Goal: Book appointment/travel/reservation

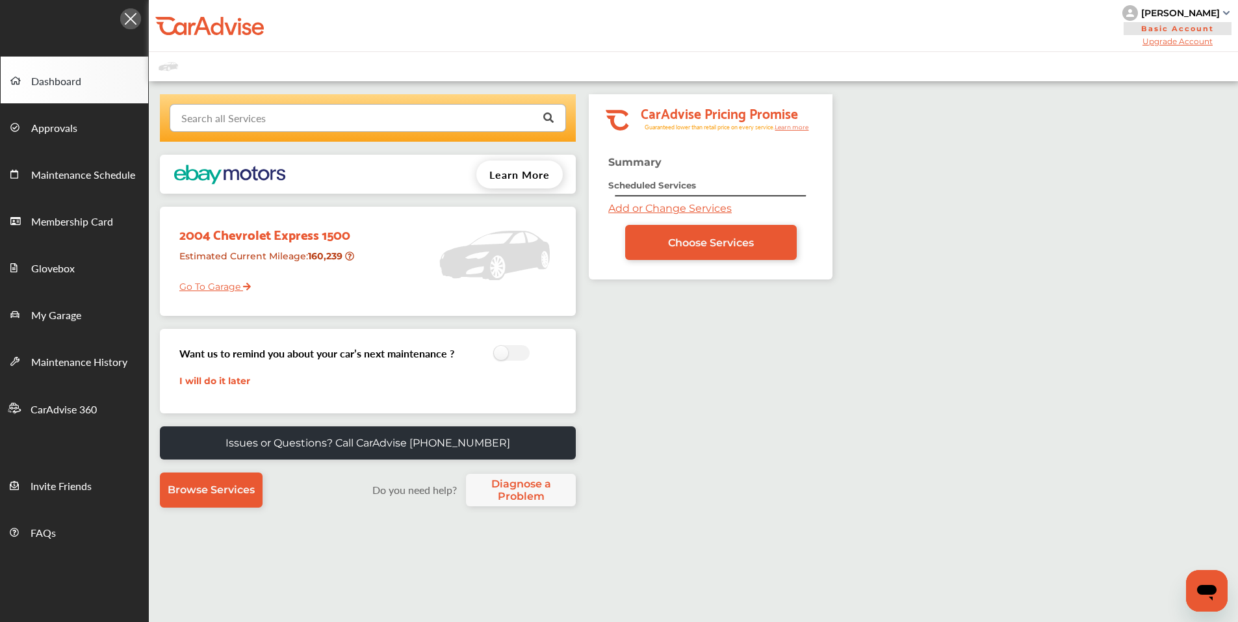
click at [382, 120] on input "text" at bounding box center [365, 117] width 388 height 25
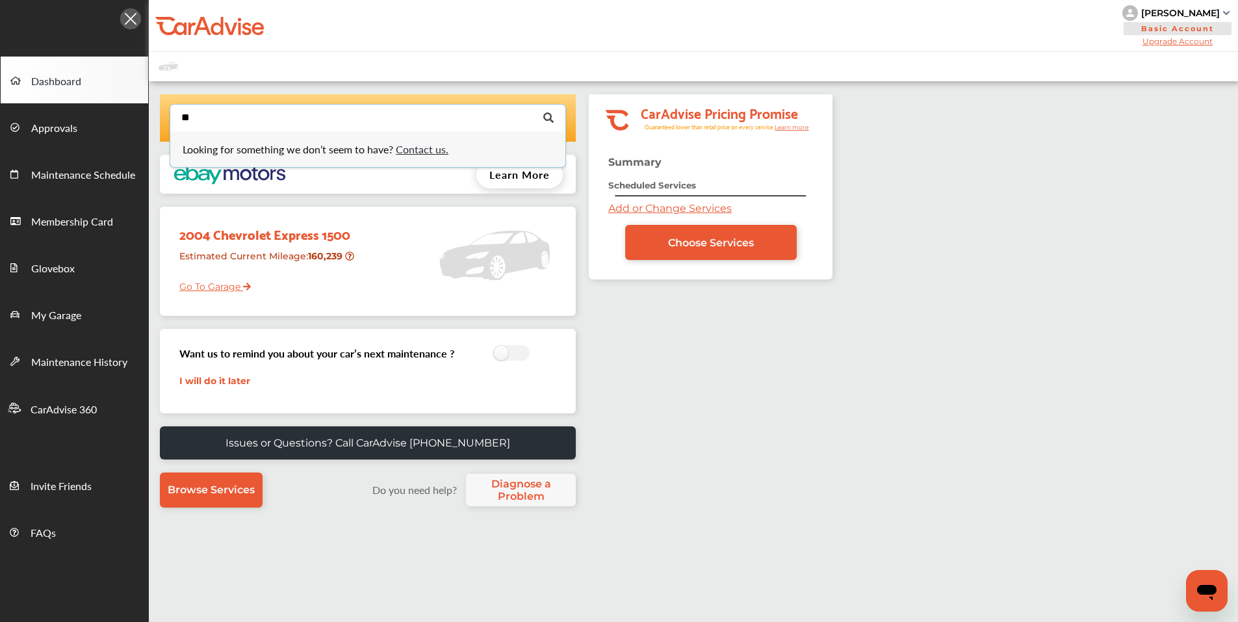
type input "*"
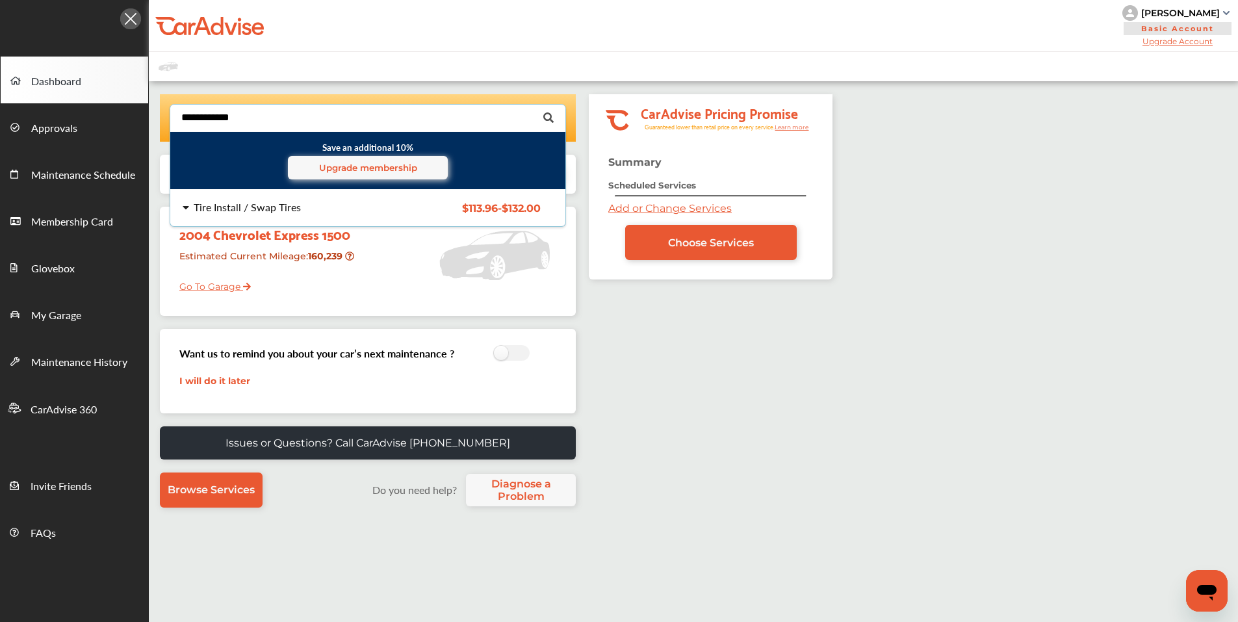
type input "**********"
click at [340, 207] on div "Tire Install / Swap Tires" at bounding box center [287, 207] width 208 height 10
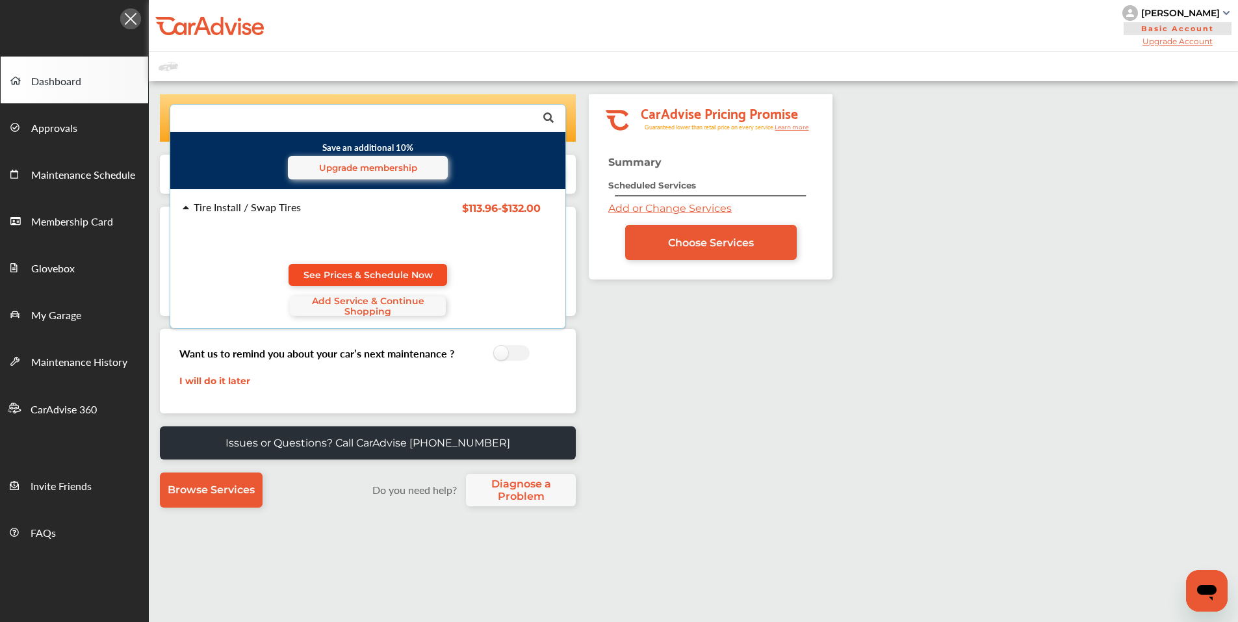
click at [370, 274] on span "See Prices & Schedule Now" at bounding box center [368, 275] width 129 height 10
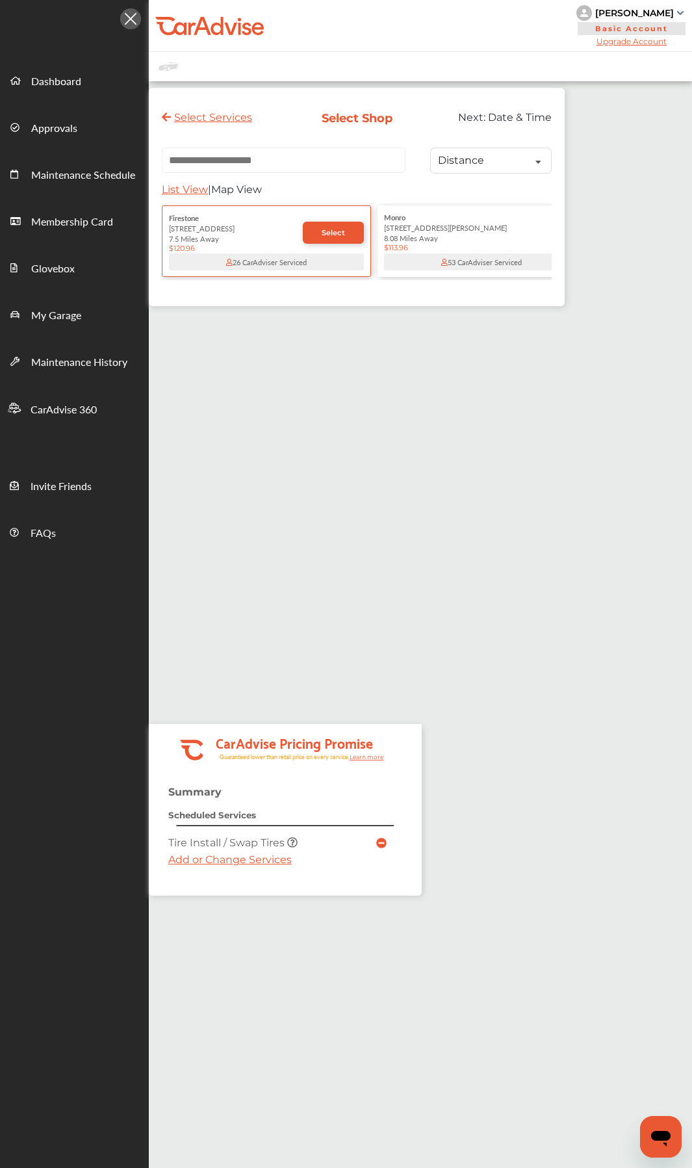
paste input "**********"
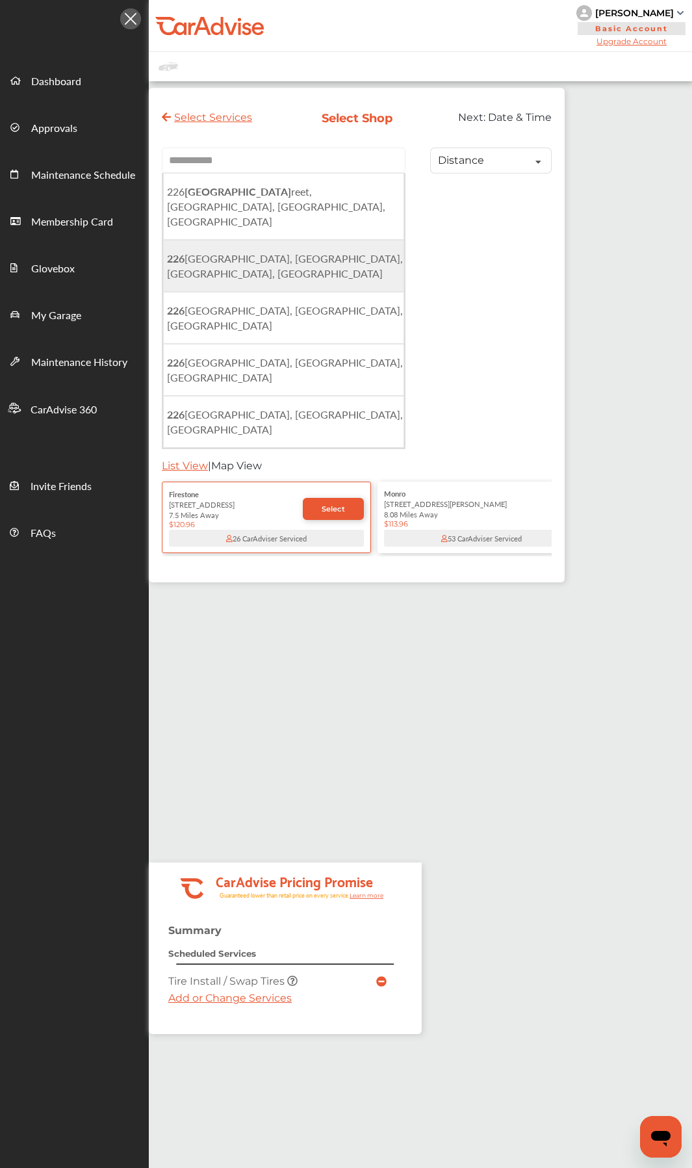
click at [321, 251] on span "[STREET_ADDRESS]" at bounding box center [285, 266] width 236 height 30
type input "**********"
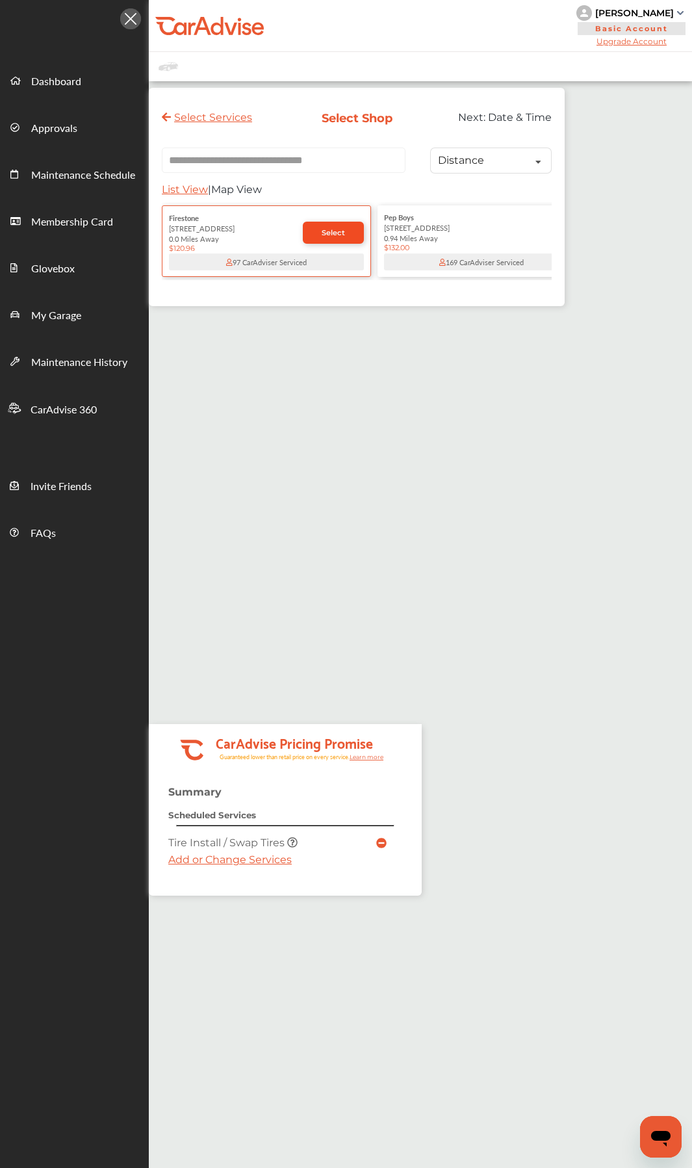
click at [327, 242] on link "Select" at bounding box center [333, 233] width 61 height 22
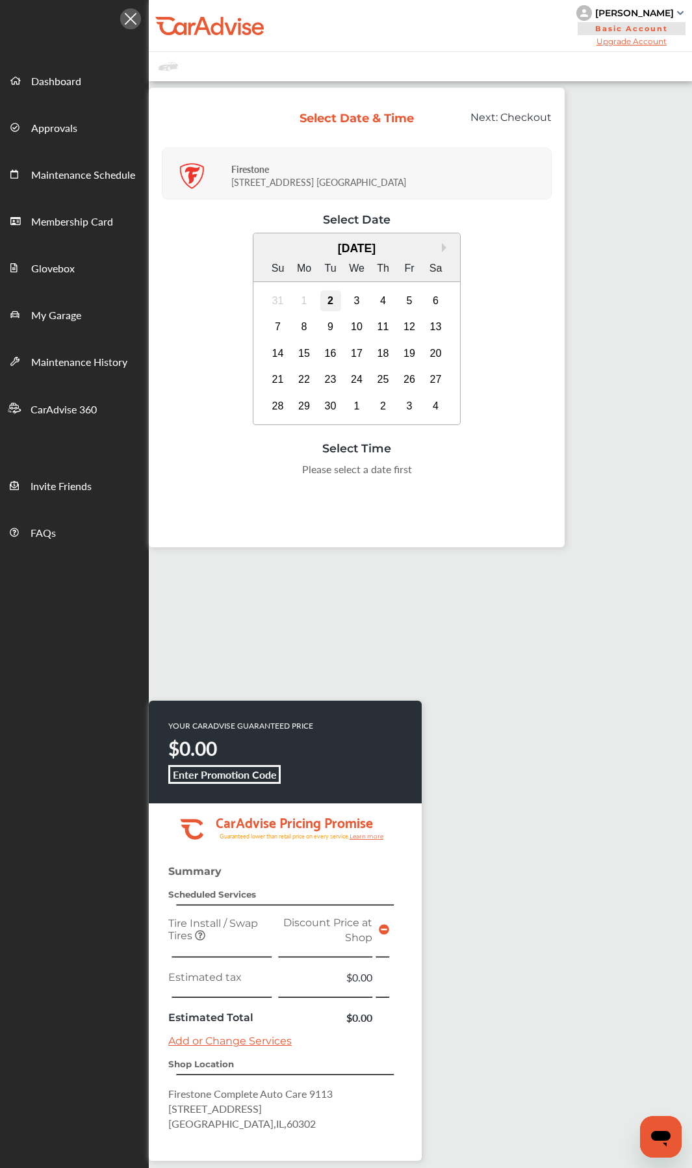
click at [330, 302] on div "2" at bounding box center [330, 301] width 21 height 21
click at [354, 297] on div "3" at bounding box center [356, 301] width 21 height 21
click at [424, 506] on div "4:00 PM" at bounding box center [421, 502] width 61 height 23
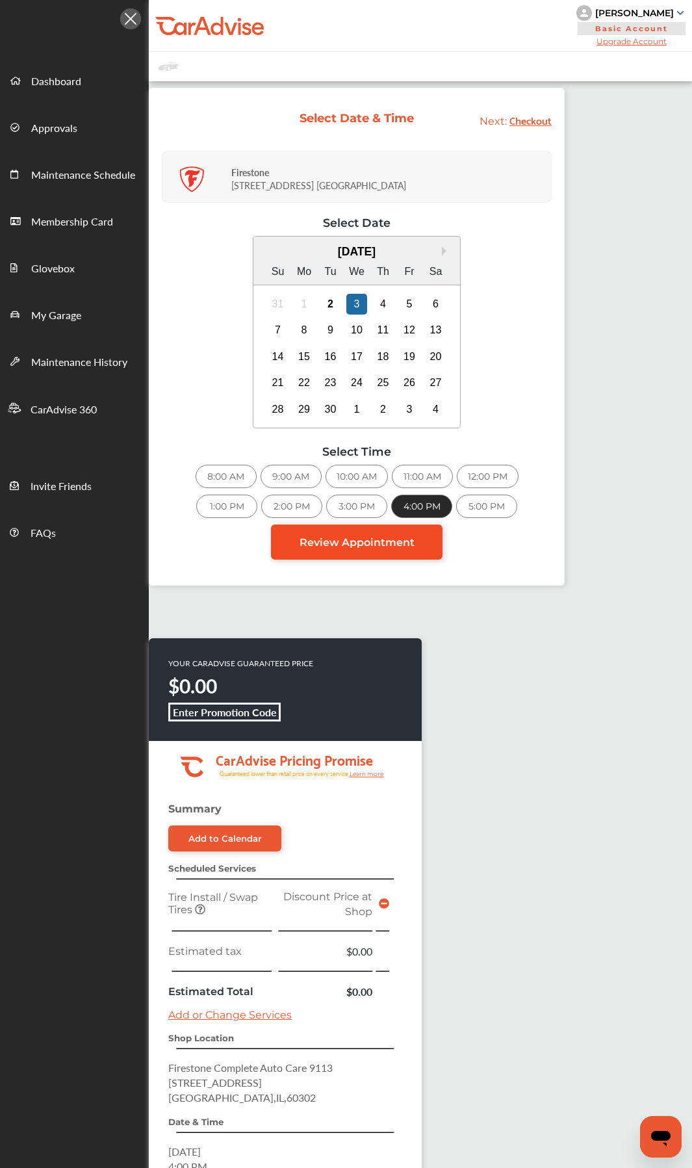
click at [382, 543] on span "Review Appointment" at bounding box center [357, 542] width 115 height 12
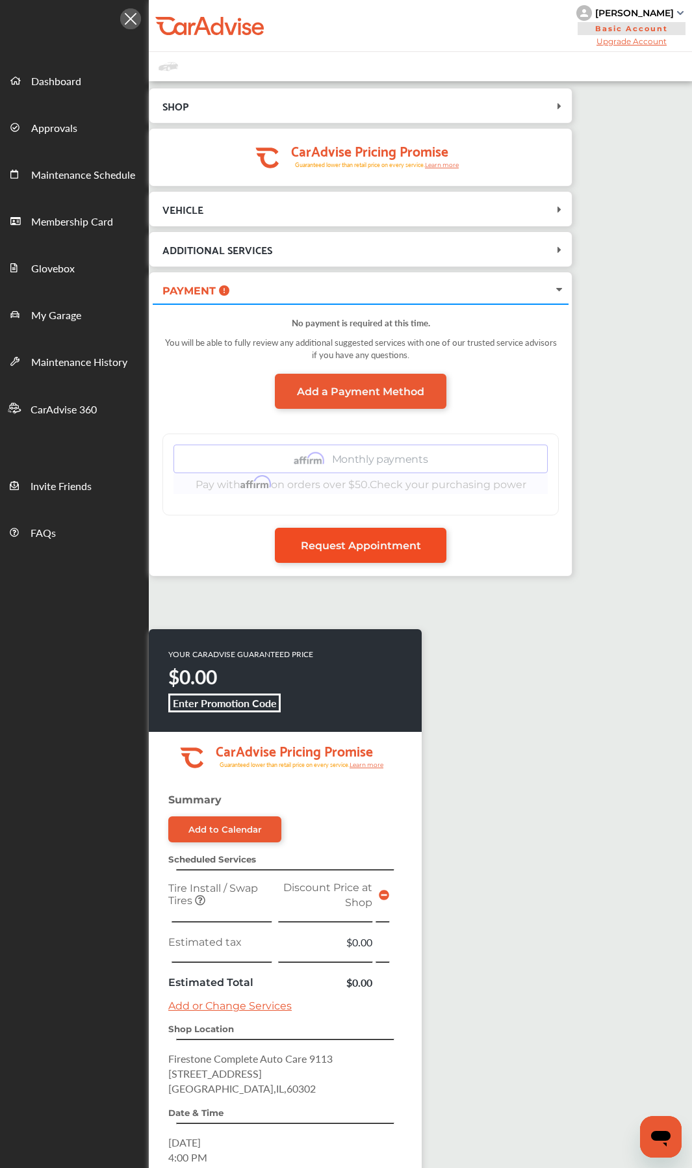
click at [413, 547] on span "Request Appointment" at bounding box center [361, 545] width 120 height 12
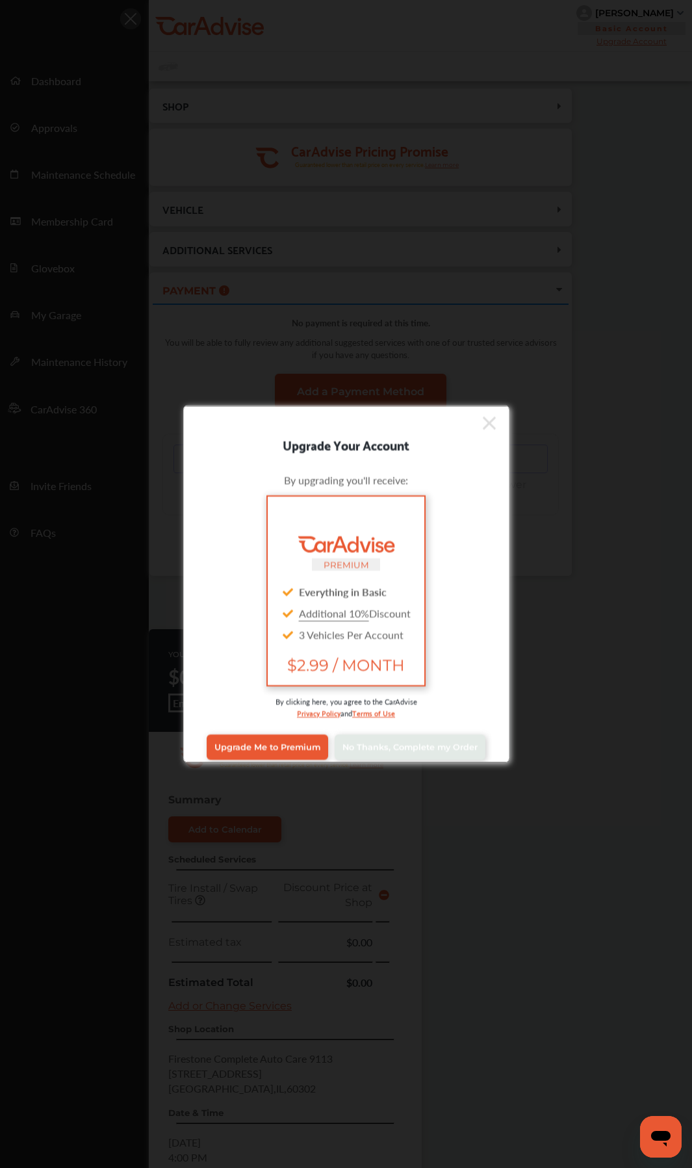
click at [434, 621] on div "Upgrade Me to Premium No Thanks, Complete my Order" at bounding box center [346, 747] width 307 height 52
click at [434, 621] on span "No Thanks, Complete my Order" at bounding box center [410, 747] width 135 height 10
